Goal: Task Accomplishment & Management: Manage account settings

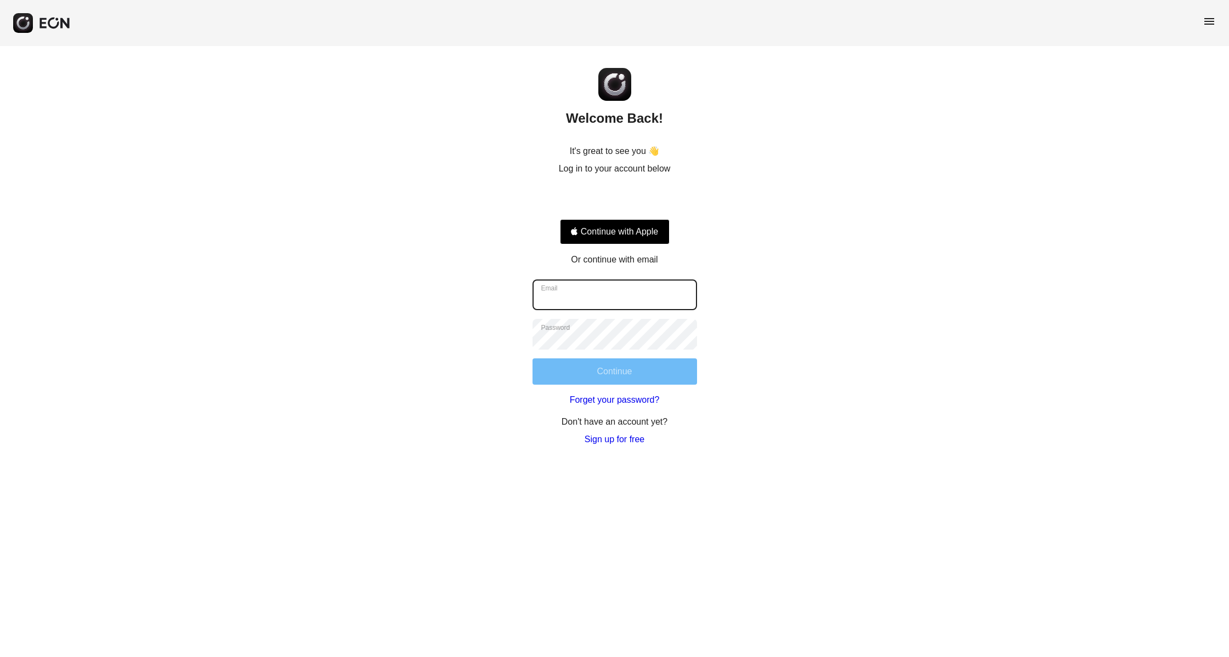
type input "**********"
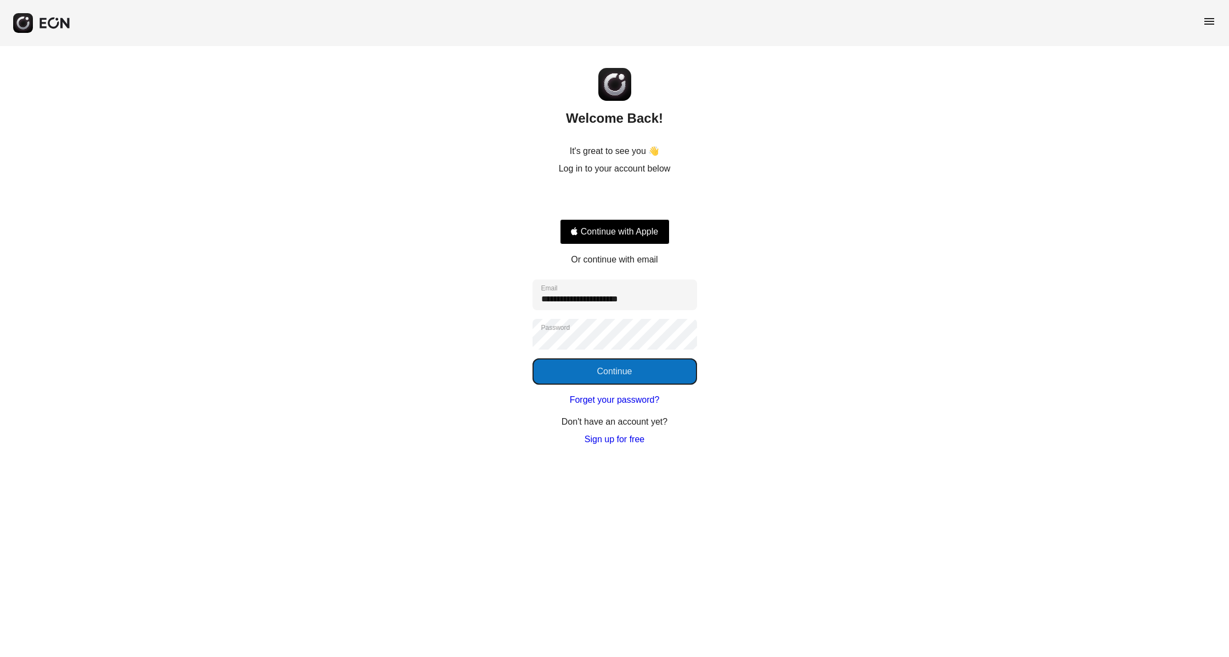
click at [627, 378] on button "Continue" at bounding box center [614, 372] width 164 height 26
